Goal: Task Accomplishment & Management: Manage account settings

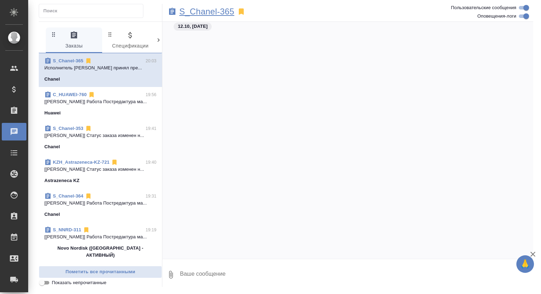
scroll to position [1702, 0]
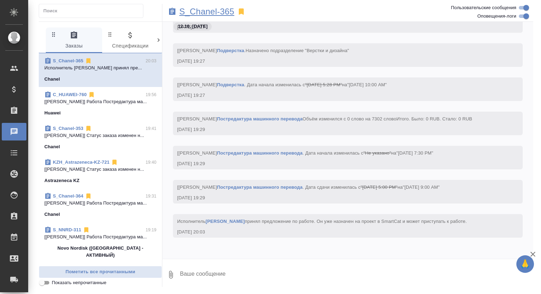
click at [212, 11] on p "S_Chanel-365" at bounding box center [206, 11] width 55 height 7
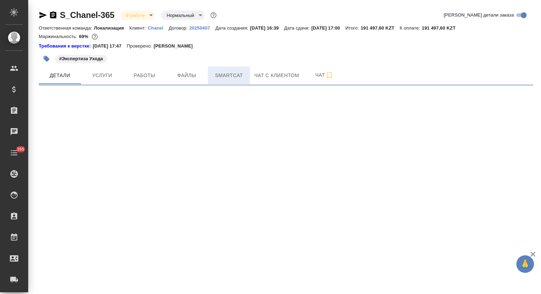
select select "RU"
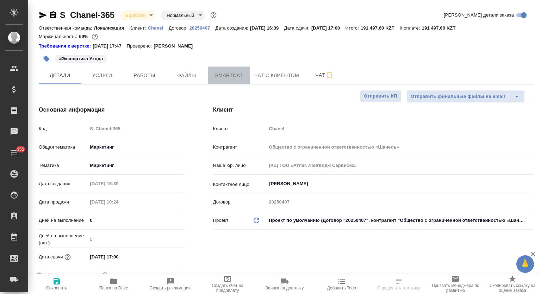
click at [227, 72] on span "Smartcat" at bounding box center [229, 75] width 34 height 9
type textarea "x"
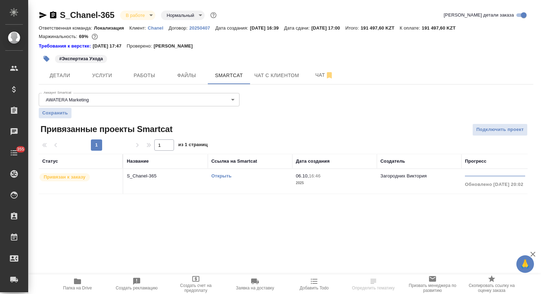
click at [218, 175] on link "Открыть" at bounding box center [221, 175] width 20 height 5
drag, startPoint x: 153, startPoint y: 70, endPoint x: 164, endPoint y: 71, distance: 11.3
click at [154, 71] on button "Работы" at bounding box center [144, 76] width 42 height 18
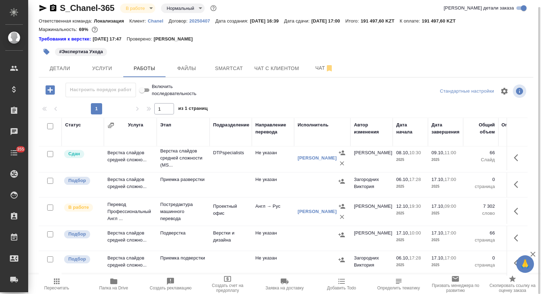
scroll to position [8, 0]
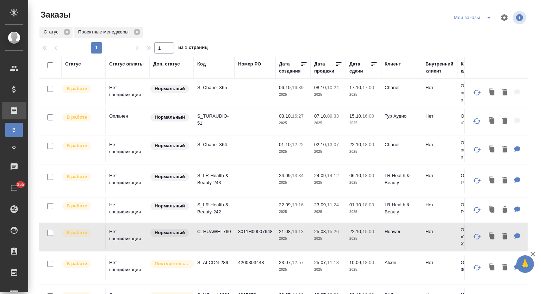
scroll to position [99, 0]
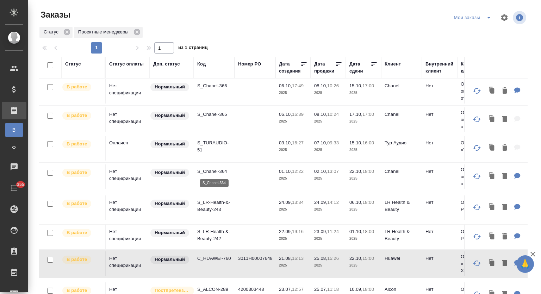
click at [215, 171] on p "S_Chanel-364" at bounding box center [214, 171] width 34 height 7
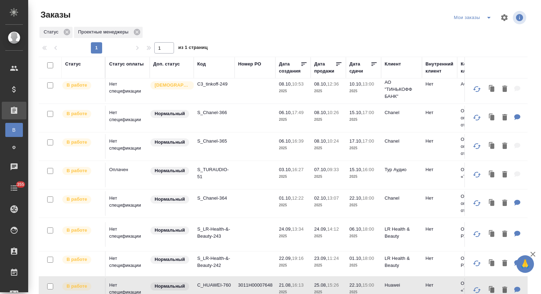
scroll to position [52, 0]
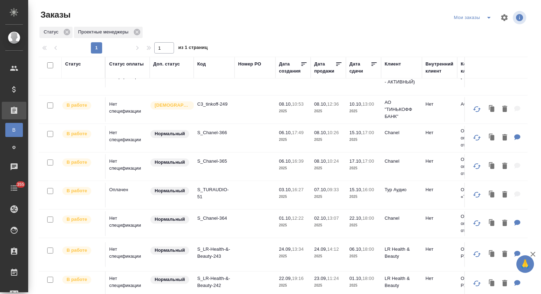
click at [216, 159] on p "S_Chanel-365" at bounding box center [214, 161] width 34 height 7
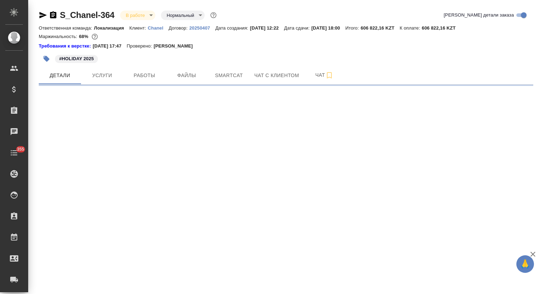
click at [142, 76] on span "Работы" at bounding box center [144, 75] width 34 height 9
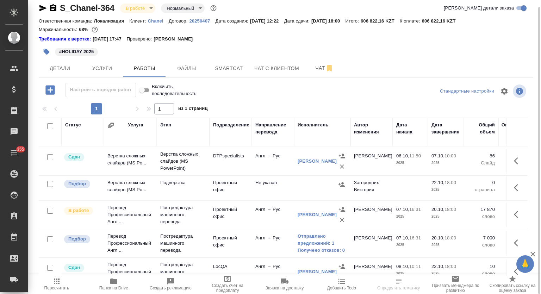
scroll to position [47, 0]
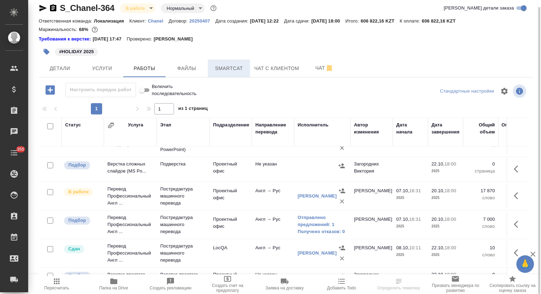
click at [228, 62] on button "Smartcat" at bounding box center [229, 68] width 42 height 18
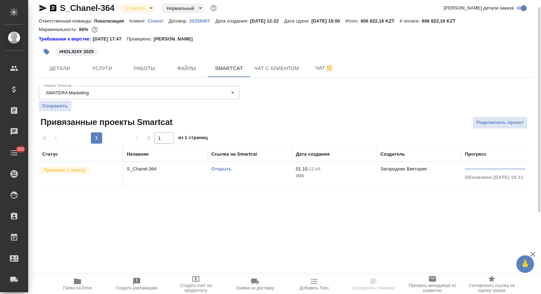
click at [222, 169] on link "Открыть" at bounding box center [221, 168] width 20 height 5
click at [78, 278] on icon "button" at bounding box center [77, 281] width 8 height 8
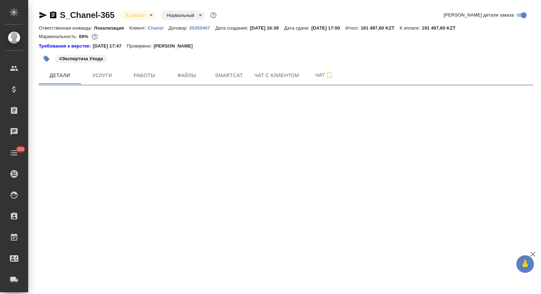
select select "RU"
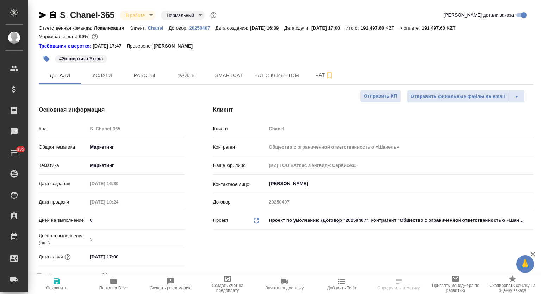
type textarea "x"
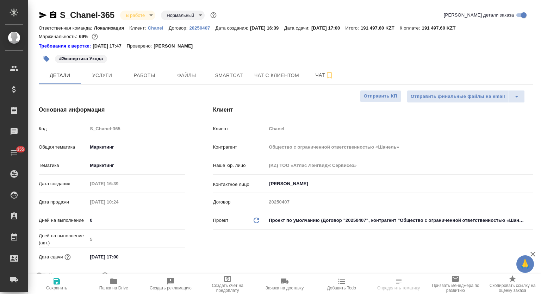
type textarea "x"
click at [117, 281] on icon "button" at bounding box center [113, 281] width 7 height 6
type textarea "x"
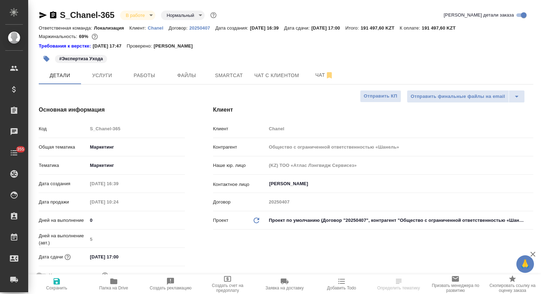
select select "RU"
type textarea "x"
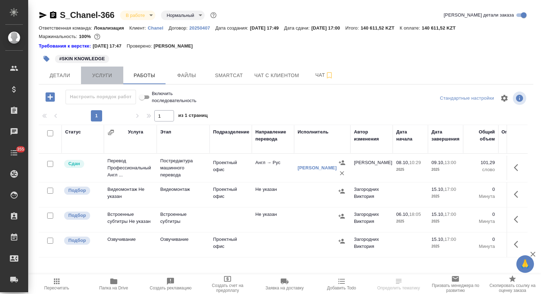
click at [114, 76] on span "Услуги" at bounding box center [102, 75] width 34 height 9
